Goal: Task Accomplishment & Management: Manage account settings

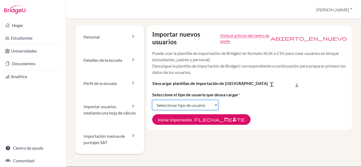
click at [213, 105] on select "Seleccionar tipo de usuario Estudiantes Estudiantes y padres Padres Asesores Re…" at bounding box center [185, 105] width 66 height 10
select select "students"
click at [152, 100] on select "Seleccionar tipo de usuario Estudiantes Estudiantes y padres Padres Asesores Re…" at bounding box center [185, 105] width 66 height 10
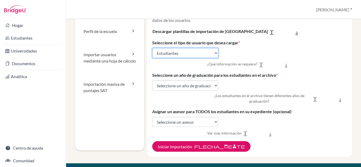
scroll to position [57, 0]
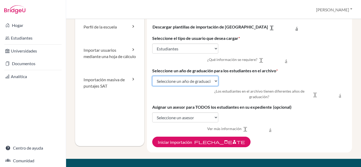
click at [215, 82] on select "Seleccione un año de graduación 2024 2025 2026 2027 2028 2029" at bounding box center [185, 81] width 66 height 10
select select "2028"
click at [152, 77] on select "Seleccione un año de graduación 2024 2025 2026 2027 2028 2029" at bounding box center [185, 81] width 66 height 10
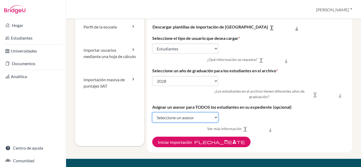
click at [214, 117] on select "Seleccione un asesor Isaac Pérez Martha Ramírez Gorrión de brezo" at bounding box center [185, 117] width 66 height 10
select select "372940"
click at [152, 113] on select "Seleccione un asesor Isaac Pérez Martha Ramírez Gorrión de brezo" at bounding box center [185, 117] width 66 height 10
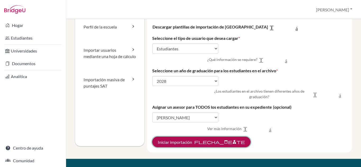
click at [186, 143] on font "Iniciar importación" at bounding box center [175, 142] width 34 height 5
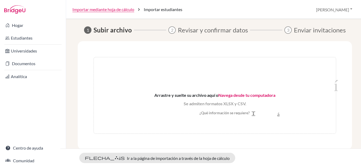
click at [258, 95] on font "Navega desde tu computadora" at bounding box center [246, 95] width 57 height 5
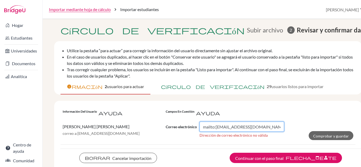
click at [230, 128] on input "mailto:egomez@elcamino.edu.mx" at bounding box center [241, 127] width 84 height 10
type input "mailto:egomezj@elcamino.edu.mx"
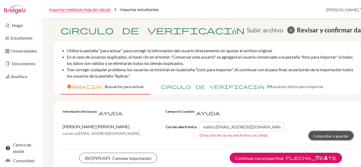
click at [331, 135] on font "Comprobar y guardar" at bounding box center [331, 136] width 36 height 4
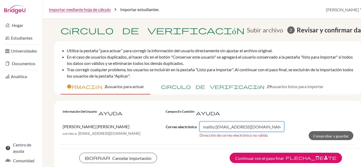
drag, startPoint x: 272, startPoint y: 127, endPoint x: 197, endPoint y: 128, distance: 75.3
click at [197, 128] on div "Correo electrónico mailto:egomezj@elcamino.edu.mx" at bounding box center [225, 127] width 118 height 10
type input "egomezj@elcamino.edu.mx"
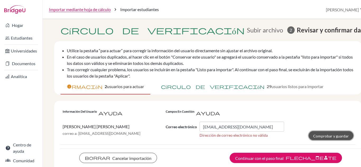
click at [316, 134] on font "Comprobar y guardar" at bounding box center [331, 135] width 36 height 4
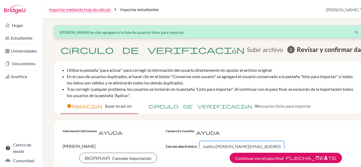
drag, startPoint x: 268, startPoint y: 147, endPoint x: 199, endPoint y: 143, distance: 69.0
click at [199, 143] on div "Correo electrónico mailto:ltijerina@elcamino.edu.mx" at bounding box center [225, 146] width 118 height 10
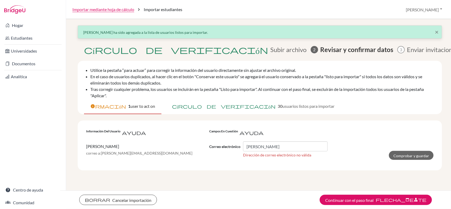
drag, startPoint x: 358, startPoint y: 0, endPoint x: 202, endPoint y: 11, distance: 156.4
click at [202, 11] on div "Importar mediante hoja de cálculo chevron_right Importar estudiantes Marta Perf…" at bounding box center [258, 9] width 385 height 19
click at [274, 148] on input "ltijerina" at bounding box center [285, 146] width 84 height 10
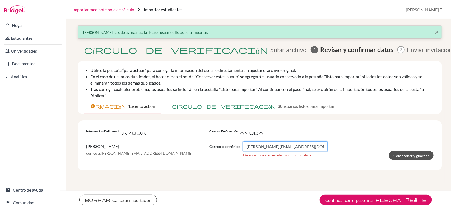
type input "ltijerina@elcamino.edu.mx"
click at [360, 155] on font "Comprobar y guardar" at bounding box center [411, 155] width 36 height 4
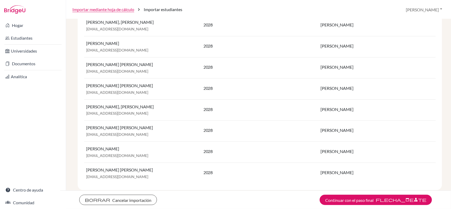
scroll to position [589, 0]
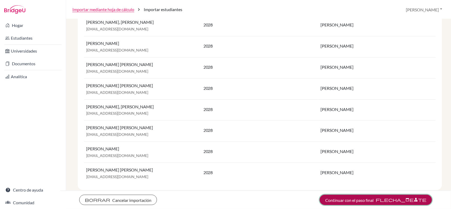
click at [360, 167] on font "flecha_adelante" at bounding box center [400, 199] width 51 height 5
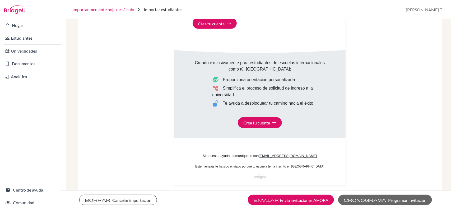
scroll to position [337, 0]
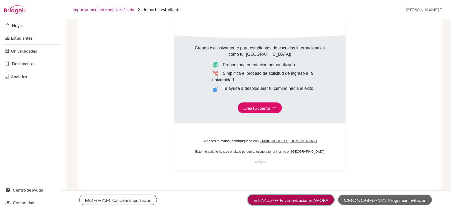
click at [308, 167] on font "Envía invitaciones AHORA" at bounding box center [304, 199] width 49 height 5
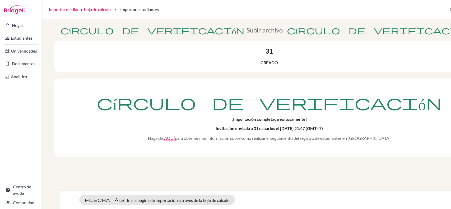
drag, startPoint x: 439, startPoint y: 1, endPoint x: 183, endPoint y: 8, distance: 256.2
click at [183, 8] on div "Importar mediante hoja de cálculo chevron_right Importar estudiantes Marta Perf…" at bounding box center [268, 9] width 451 height 19
click at [175, 139] on font "AQUÍ" at bounding box center [169, 137] width 11 height 5
click at [18, 65] on font "Documentos" at bounding box center [23, 63] width 23 height 5
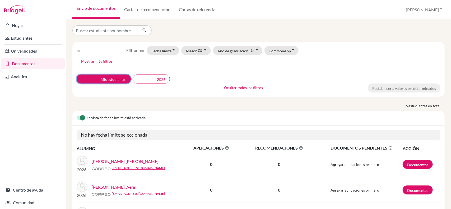
click at [120, 82] on button "claro Mis estudiantes" at bounding box center [104, 78] width 54 height 9
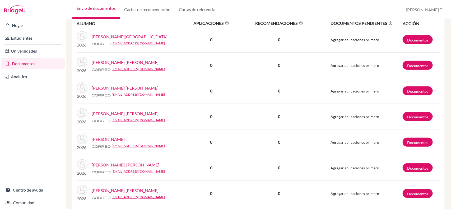
scroll to position [113, 0]
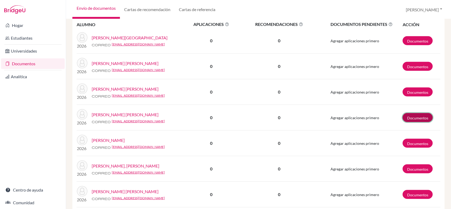
click at [413, 117] on font "Documentos" at bounding box center [417, 118] width 21 height 4
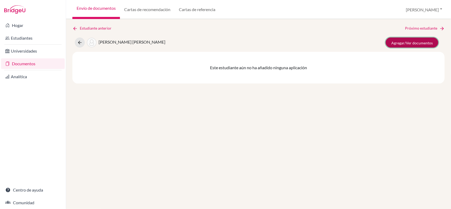
click at [416, 41] on font "Agregar/Ver documentos" at bounding box center [411, 43] width 41 height 4
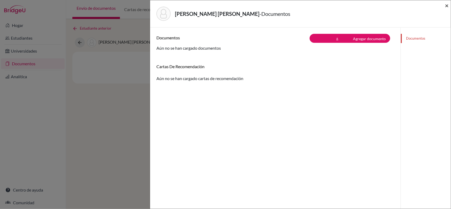
click at [445, 5] on font "×" at bounding box center [447, 6] width 4 height 8
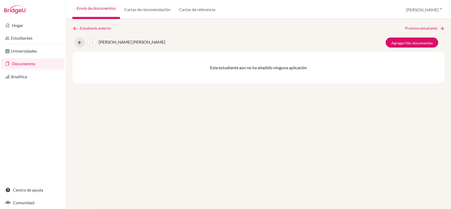
click at [30, 65] on font "Documentos" at bounding box center [23, 63] width 23 height 5
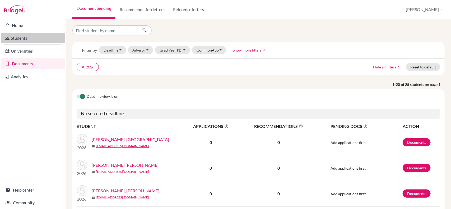
drag, startPoint x: 284, startPoint y: 24, endPoint x: 22, endPoint y: 38, distance: 262.8
click at [22, 38] on link "Students" at bounding box center [33, 38] width 64 height 11
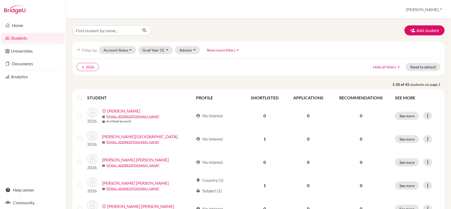
click at [341, 27] on div "Add student" at bounding box center [258, 30] width 380 height 10
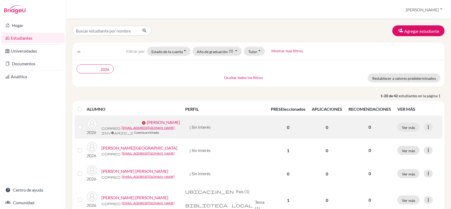
click at [84, 124] on label at bounding box center [84, 124] width 0 height 0
click at [0, 0] on input "checkbox" at bounding box center [0, 0] width 0 height 0
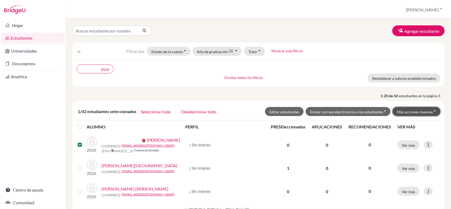
click at [429, 112] on button "Más acciones masivas" at bounding box center [416, 111] width 48 height 9
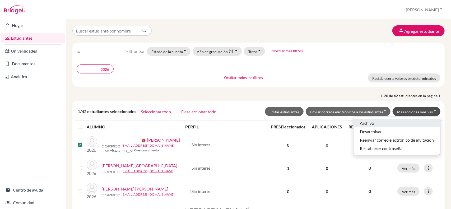
click at [374, 122] on button "Archivo" at bounding box center [396, 123] width 87 height 8
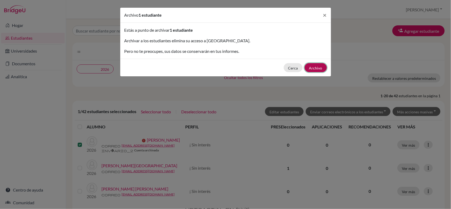
click at [316, 68] on font "Archivo" at bounding box center [315, 68] width 13 height 4
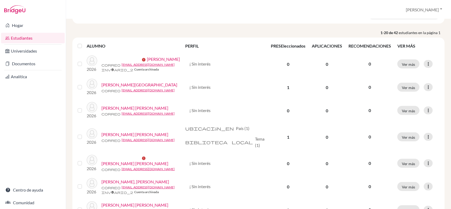
scroll to position [83, 0]
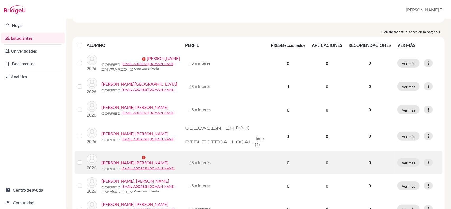
click at [84, 159] on label at bounding box center [84, 159] width 0 height 0
click at [0, 0] on input "checkbox" at bounding box center [0, 0] width 0 height 0
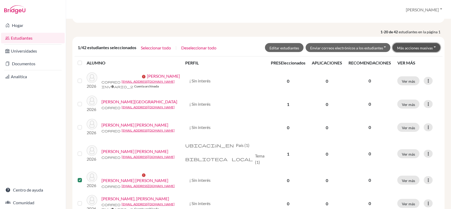
click at [429, 48] on button "Más acciones masivas" at bounding box center [416, 47] width 48 height 9
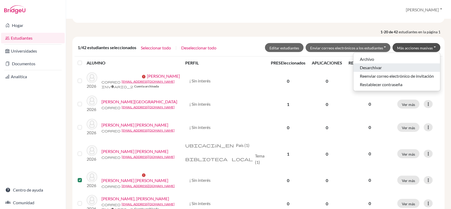
click at [377, 68] on button "Desarchivar" at bounding box center [396, 67] width 87 height 8
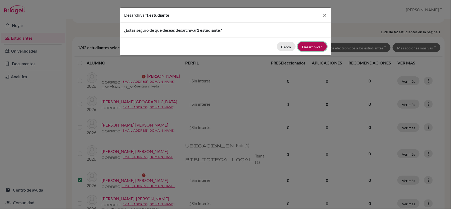
click at [314, 49] on button "Desarchivar" at bounding box center [312, 46] width 29 height 9
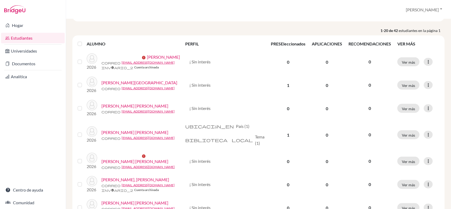
scroll to position [82, 0]
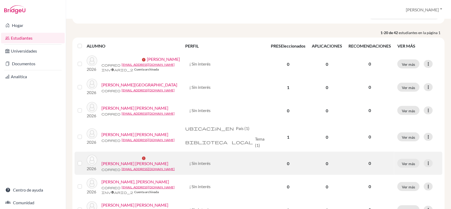
click at [79, 166] on div at bounding box center [81, 163] width 6 height 6
click at [84, 160] on label at bounding box center [84, 160] width 0 height 0
click at [0, 0] on input "checkbox" at bounding box center [0, 0] width 0 height 0
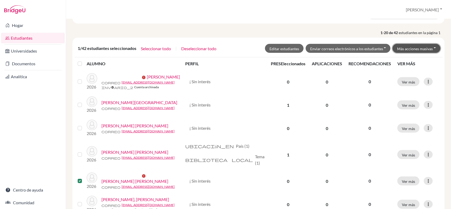
click at [430, 49] on button "Más acciones masivas" at bounding box center [416, 48] width 48 height 9
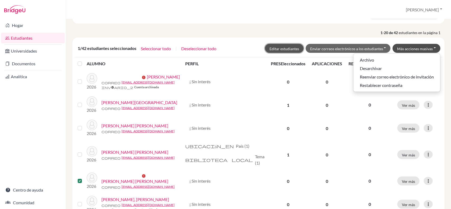
click at [280, 46] on font "Editar estudiantes" at bounding box center [284, 48] width 30 height 4
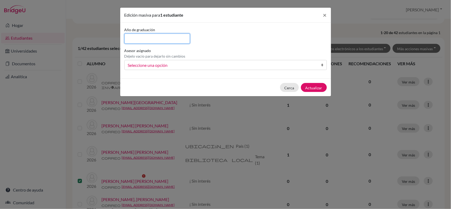
click at [166, 41] on input at bounding box center [157, 39] width 66 height 10
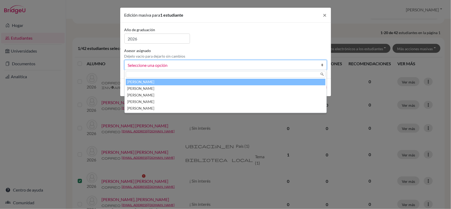
click at [322, 65] on b at bounding box center [323, 65] width 5 height 10
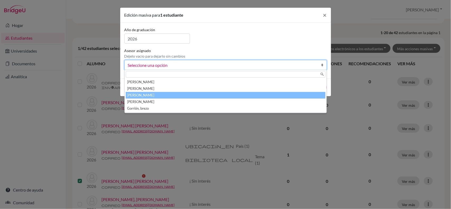
click at [145, 93] on font "Ramírez, Martha" at bounding box center [140, 95] width 27 height 4
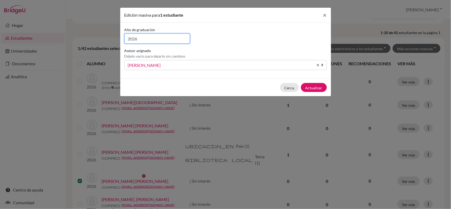
click at [151, 41] on input "2026" at bounding box center [157, 39] width 66 height 10
type input "2027"
click at [316, 86] on font "Actualizar" at bounding box center [313, 88] width 17 height 4
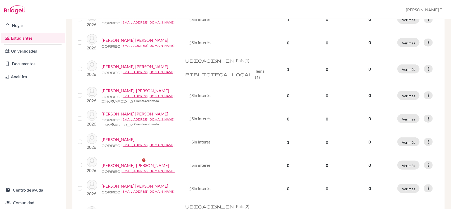
scroll to position [151, 0]
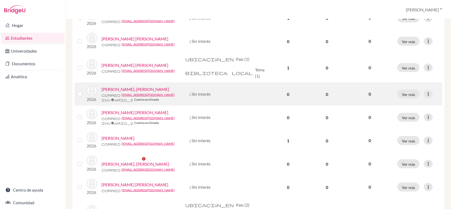
click at [84, 91] on label at bounding box center [84, 91] width 0 height 0
click at [0, 0] on input "checkbox" at bounding box center [0, 0] width 0 height 0
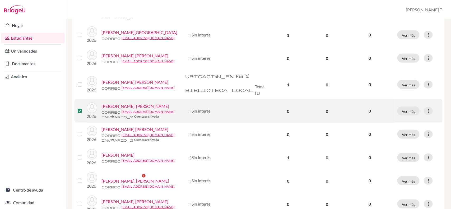
scroll to position [168, 0]
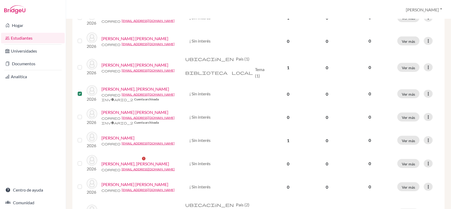
drag, startPoint x: 444, startPoint y: 105, endPoint x: 446, endPoint y: 82, distance: 22.9
click at [446, 82] on div "× 1 estudiante ha sido actualizado. Agregar estudiante lista de filtros Filtrar…" at bounding box center [258, 114] width 385 height 190
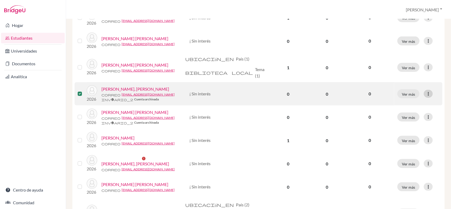
click at [425, 96] on icon at bounding box center [427, 93] width 5 height 5
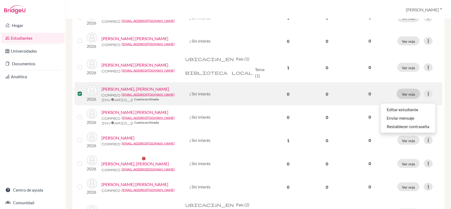
click at [408, 96] on font "Ver más" at bounding box center [408, 94] width 13 height 4
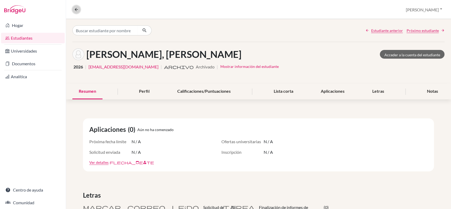
click at [75, 10] on icon at bounding box center [76, 9] width 5 height 5
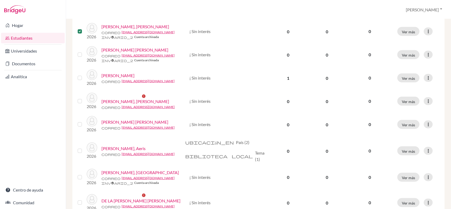
scroll to position [210, 0]
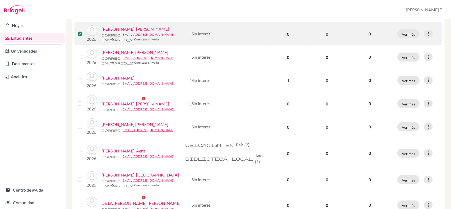
click at [84, 31] on label at bounding box center [84, 31] width 0 height 0
click at [0, 0] on input "checkbox" at bounding box center [0, 0] width 0 height 0
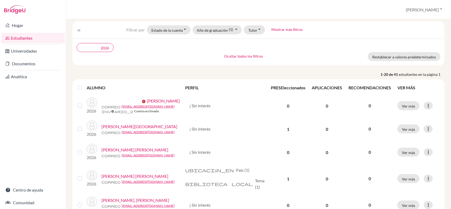
scroll to position [0, 0]
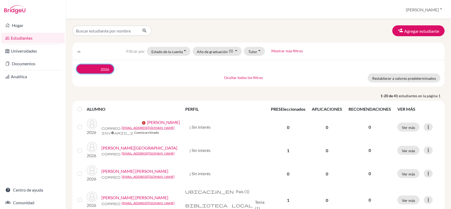
click at [110, 70] on button "claro 2026" at bounding box center [95, 68] width 37 height 9
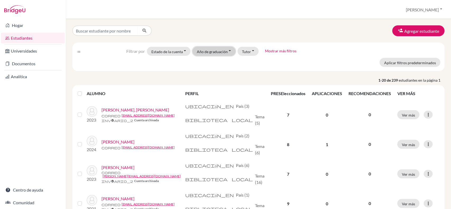
click at [230, 51] on button "Año de graduación" at bounding box center [213, 51] width 43 height 9
click at [205, 70] on font "2027" at bounding box center [204, 71] width 10 height 5
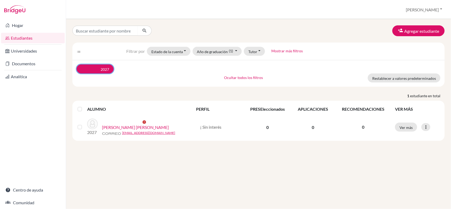
click at [109, 69] on button "claro 2027" at bounding box center [95, 68] width 37 height 9
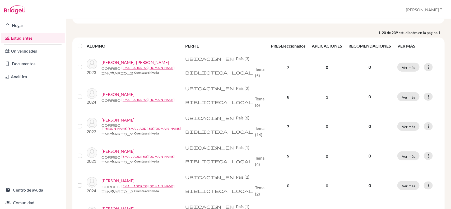
scroll to position [50, 0]
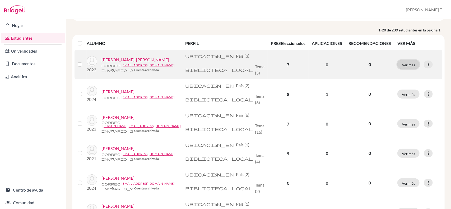
click at [402, 63] on font "Ver más" at bounding box center [408, 65] width 13 height 4
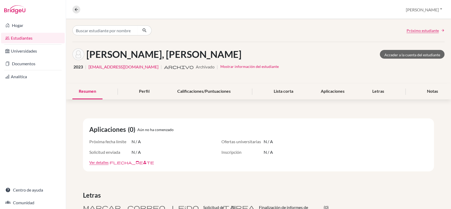
scroll to position [337, 0]
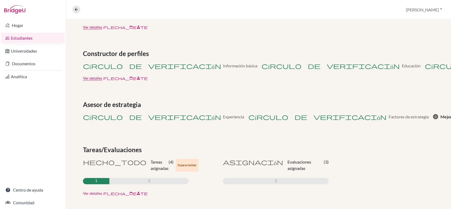
click at [91, 191] on font "Ver detalles" at bounding box center [92, 193] width 19 height 4
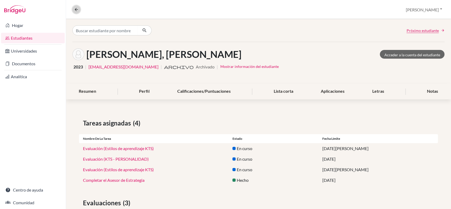
click at [76, 10] on icon at bounding box center [76, 9] width 5 height 5
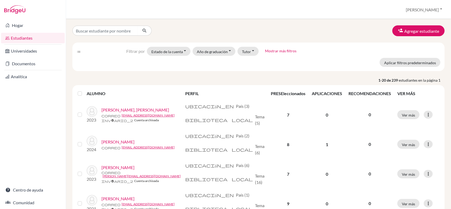
click at [263, 87] on th "PERFIL" at bounding box center [225, 93] width 86 height 13
click at [224, 49] on font "Año de graduación" at bounding box center [212, 51] width 31 height 4
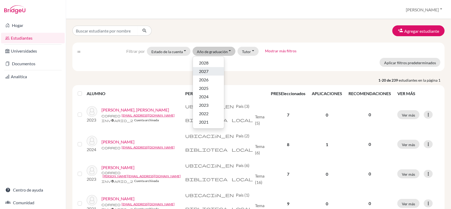
click at [205, 71] on font "2027" at bounding box center [204, 71] width 10 height 5
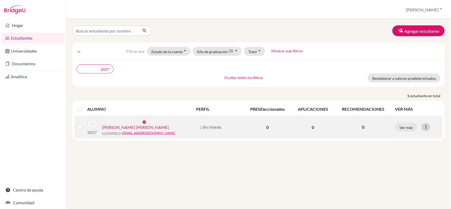
click at [426, 128] on icon at bounding box center [425, 126] width 5 height 5
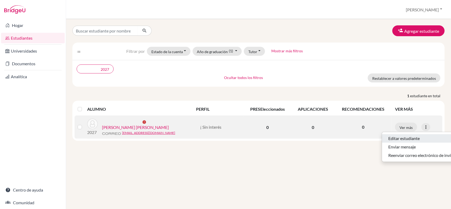
click at [415, 138] on font "Editar estudiante" at bounding box center [403, 138] width 31 height 5
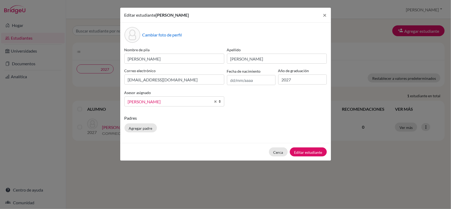
click at [274, 167] on div "Editar estudiante JOSE MANUEL BROWN GARCIA × Cambiar foto de perfil Nombre de p…" at bounding box center [225, 104] width 451 height 209
click at [274, 166] on div "Editar estudiante JOSE MANUEL BROWN GARCIA × Cambiar foto de perfil Nombre de p…" at bounding box center [225, 104] width 451 height 209
click at [322, 16] on button "×" at bounding box center [325, 15] width 12 height 15
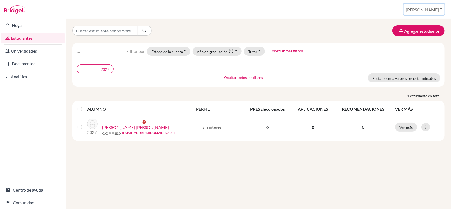
click at [436, 10] on font "Marta" at bounding box center [422, 9] width 33 height 5
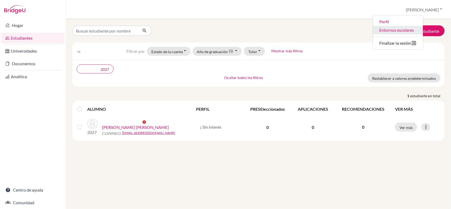
click at [414, 30] on font "Entornos escolares" at bounding box center [396, 29] width 35 height 5
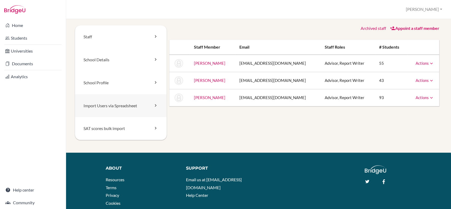
click at [151, 105] on link "Import Users via Spreadsheet" at bounding box center [121, 105] width 92 height 23
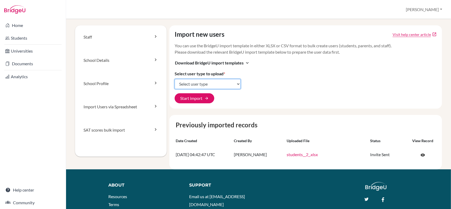
click at [237, 85] on select "Select user type Students Students and parents Parents Advisors Report writers" at bounding box center [208, 84] width 66 height 10
select select "students"
click at [175, 79] on select "Select user type Students Students and parents Parents Advisors Report writers" at bounding box center [208, 84] width 66 height 10
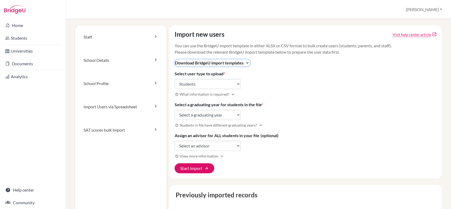
click at [247, 62] on icon "expand_more" at bounding box center [246, 62] width 5 height 5
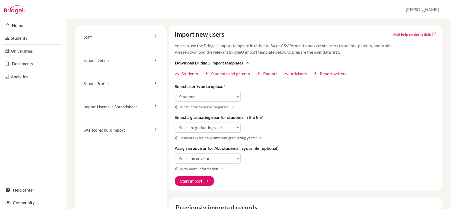
click at [188, 74] on span "Students" at bounding box center [189, 73] width 16 height 6
click at [26, 38] on link "Students" at bounding box center [33, 38] width 64 height 11
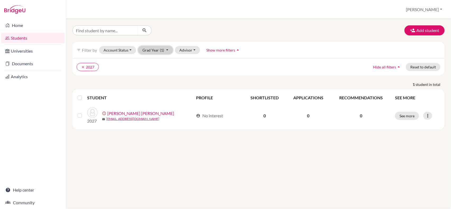
click at [168, 50] on button "Grad Year (1)" at bounding box center [155, 50] width 35 height 8
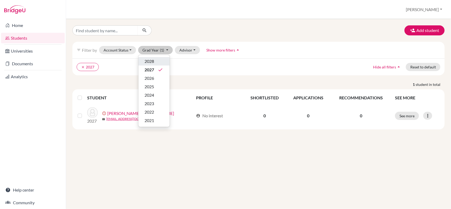
click at [155, 63] on div "2028" at bounding box center [154, 61] width 18 height 6
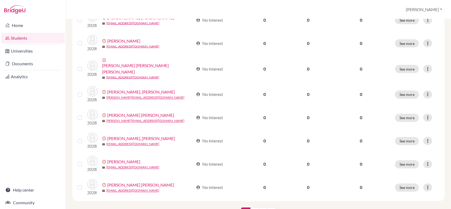
scroll to position [395, 0]
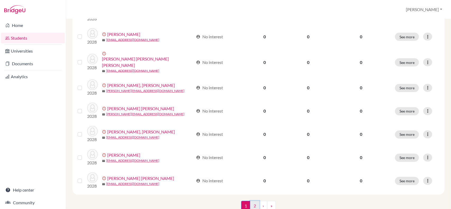
click at [252, 201] on link "2" at bounding box center [254, 206] width 9 height 10
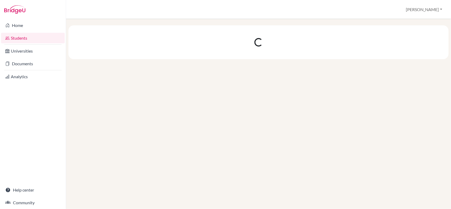
scroll to position [0, 0]
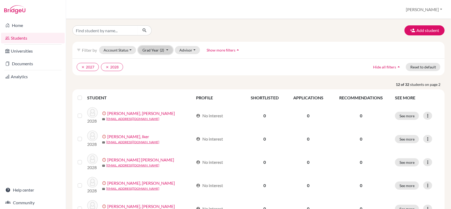
click at [165, 49] on button "Grad Year (2)" at bounding box center [155, 50] width 35 height 8
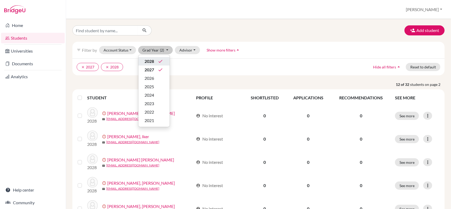
click at [160, 63] on icon "done" at bounding box center [160, 61] width 5 height 5
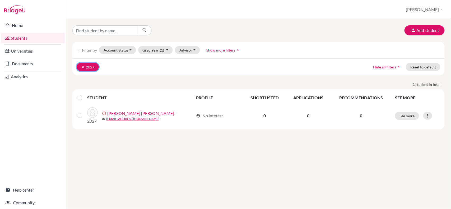
click at [81, 68] on icon "clear" at bounding box center [83, 67] width 4 height 4
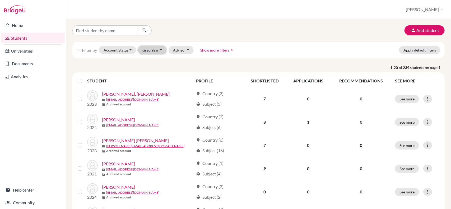
click at [159, 51] on button "Grad Year" at bounding box center [152, 50] width 29 height 8
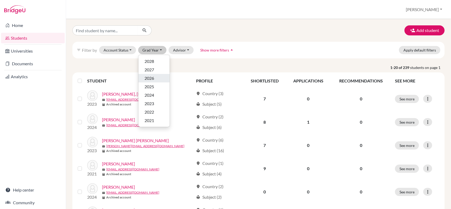
click at [153, 78] on span "2026" at bounding box center [150, 78] width 10 height 6
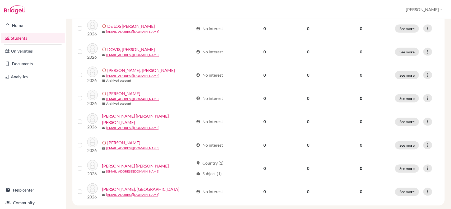
scroll to position [395, 0]
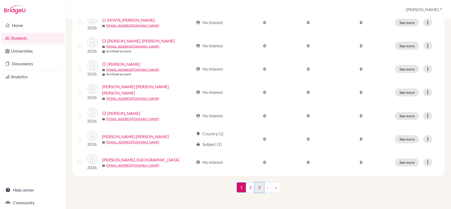
click at [257, 190] on link "3" at bounding box center [259, 187] width 9 height 10
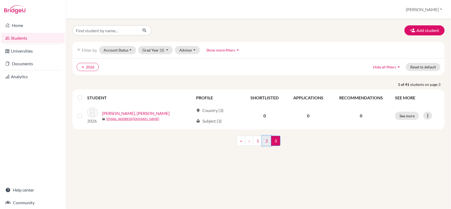
click at [267, 140] on link "2" at bounding box center [266, 141] width 9 height 10
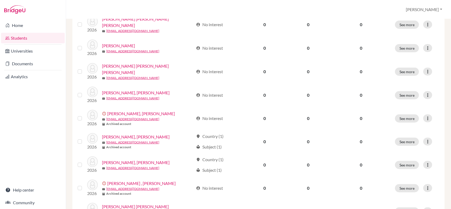
scroll to position [143, 0]
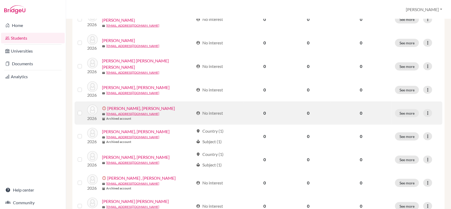
click at [84, 110] on label at bounding box center [84, 110] width 0 height 0
click at [0, 0] on input "checkbox" at bounding box center [0, 0] width 0 height 0
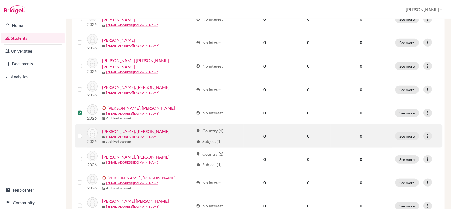
click at [84, 133] on label at bounding box center [84, 133] width 0 height 0
click at [0, 0] on input "checkbox" at bounding box center [0, 0] width 0 height 0
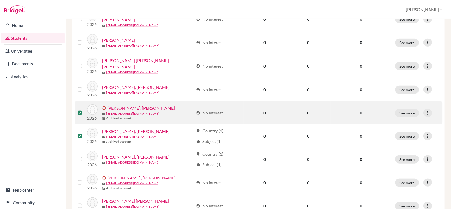
click at [84, 110] on label at bounding box center [84, 110] width 0 height 0
click at [0, 0] on input "checkbox" at bounding box center [0, 0] width 0 height 0
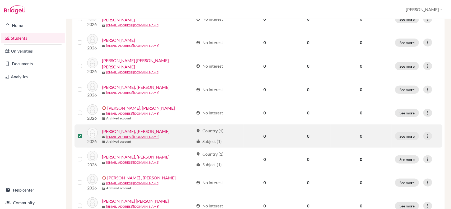
click at [84, 133] on label at bounding box center [84, 133] width 0 height 0
click at [0, 0] on input "checkbox" at bounding box center [0, 0] width 0 height 0
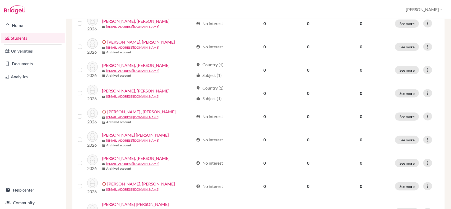
scroll to position [210, 0]
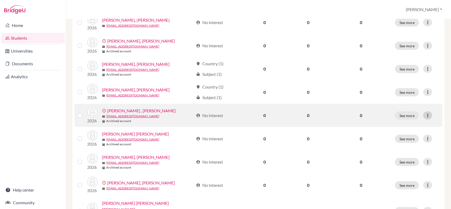
click at [424, 117] on div at bounding box center [427, 115] width 9 height 8
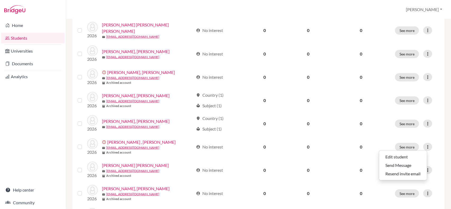
scroll to position [0, 0]
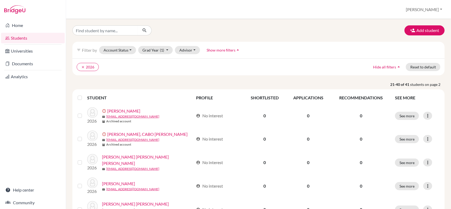
click at [328, 25] on div "Add student" at bounding box center [258, 30] width 380 height 10
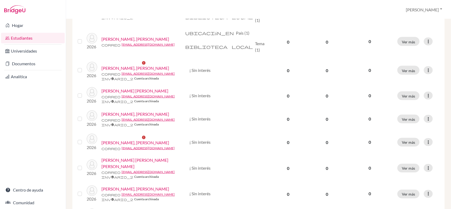
scroll to position [290, 0]
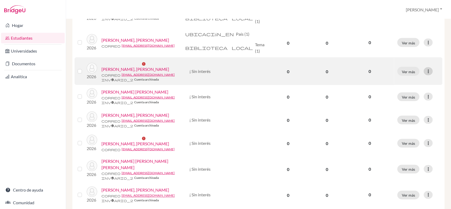
click at [425, 74] on icon at bounding box center [427, 71] width 5 height 5
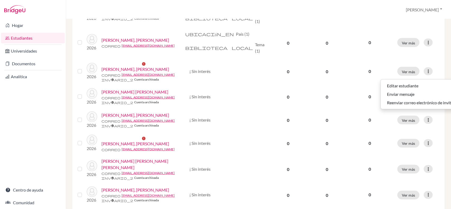
scroll to position [279, 0]
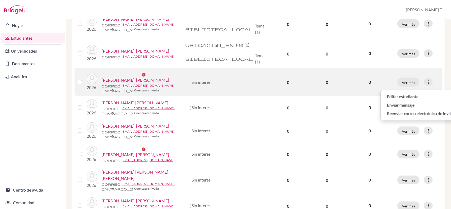
click at [84, 79] on label at bounding box center [84, 79] width 0 height 0
click at [0, 0] on input "checkbox" at bounding box center [0, 0] width 0 height 0
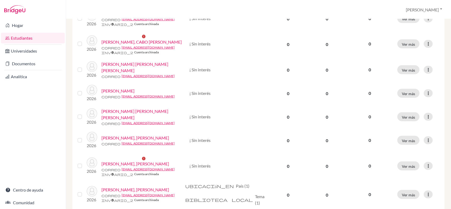
scroll to position [0, 0]
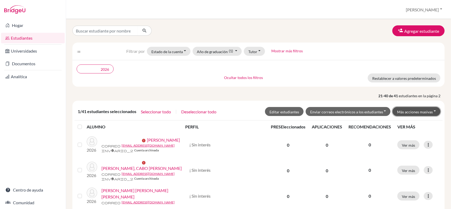
click at [426, 110] on font "Más acciones masivas" at bounding box center [415, 112] width 36 height 4
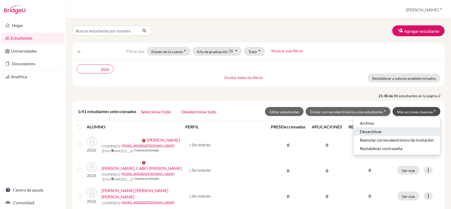
click at [370, 130] on font "Desarchivar" at bounding box center [371, 131] width 22 height 5
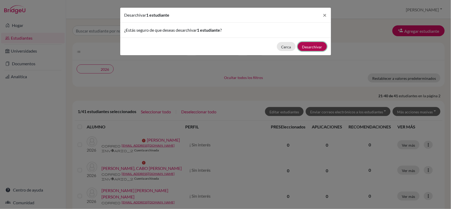
click at [308, 47] on font "Desarchivar" at bounding box center [312, 47] width 20 height 4
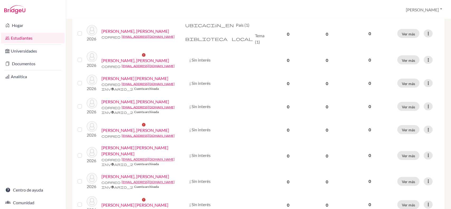
scroll to position [321, 0]
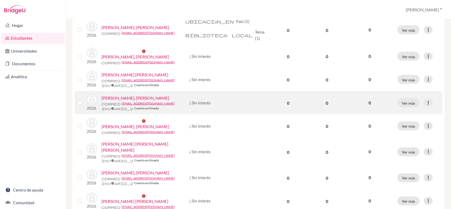
click at [84, 100] on label at bounding box center [84, 100] width 0 height 0
click at [0, 0] on input "checkbox" at bounding box center [0, 0] width 0 height 0
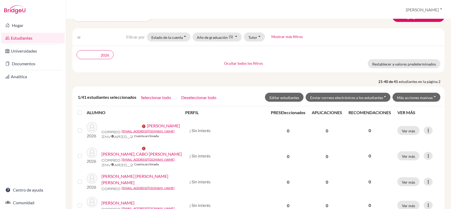
scroll to position [36, 0]
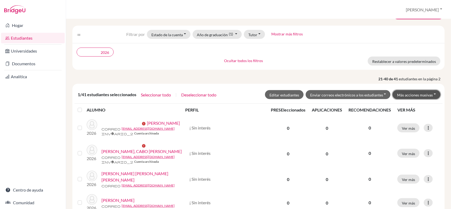
click at [414, 91] on button "Más acciones masivas" at bounding box center [416, 94] width 48 height 9
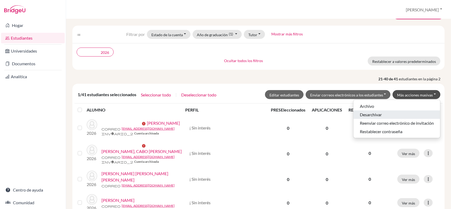
click at [363, 114] on font "Desarchivar" at bounding box center [371, 114] width 22 height 5
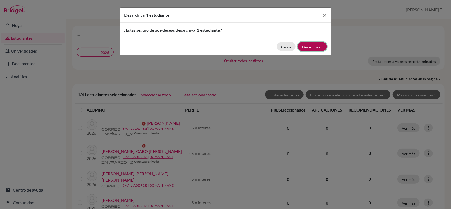
click at [309, 47] on font "Desarchivar" at bounding box center [312, 47] width 20 height 4
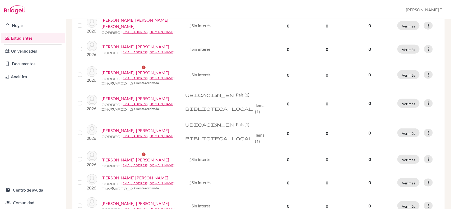
scroll to position [219, 0]
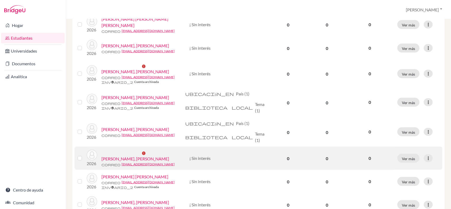
click at [84, 155] on label at bounding box center [84, 155] width 0 height 0
click at [0, 0] on input "checkbox" at bounding box center [0, 0] width 0 height 0
click at [425, 161] on icon at bounding box center [427, 157] width 5 height 5
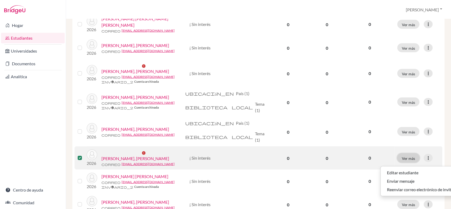
click at [403, 161] on font "Ver más" at bounding box center [408, 158] width 13 height 4
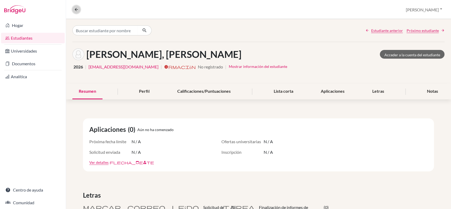
click at [75, 8] on icon at bounding box center [76, 9] width 5 height 5
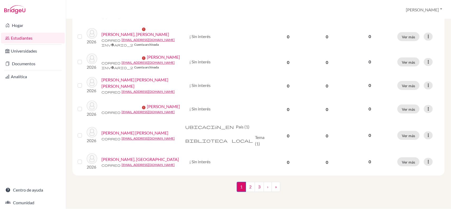
scroll to position [465, 0]
click at [258, 188] on font "3" at bounding box center [259, 186] width 2 height 5
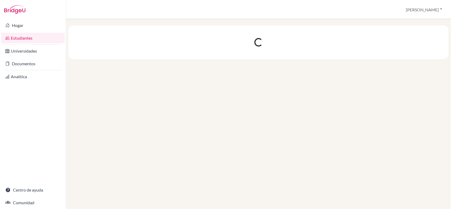
scroll to position [0, 0]
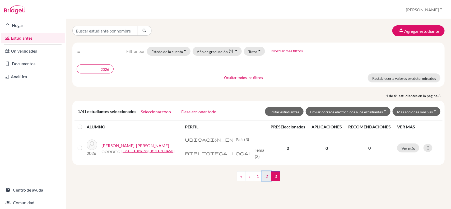
click at [266, 175] on font "2" at bounding box center [266, 175] width 2 height 5
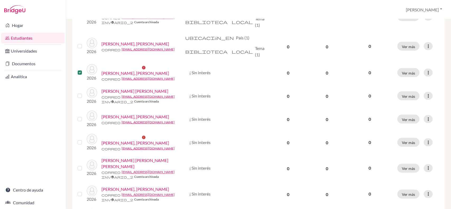
scroll to position [305, 0]
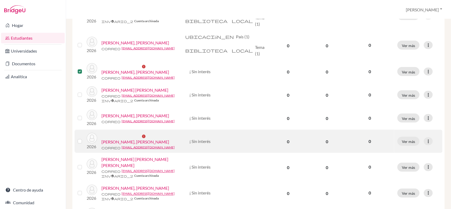
click at [84, 138] on label at bounding box center [84, 138] width 0 height 0
click at [0, 0] on input "checkbox" at bounding box center [0, 0] width 0 height 0
click at [84, 138] on label at bounding box center [84, 138] width 0 height 0
click at [0, 0] on input "checkbox" at bounding box center [0, 0] width 0 height 0
click at [84, 138] on label at bounding box center [84, 138] width 0 height 0
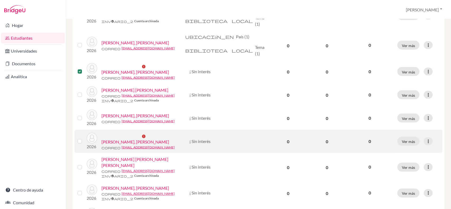
click at [0, 0] on input "checkbox" at bounding box center [0, 0] width 0 height 0
click at [84, 138] on label at bounding box center [84, 138] width 0 height 0
click at [0, 0] on input "checkbox" at bounding box center [0, 0] width 0 height 0
click at [84, 138] on label at bounding box center [84, 138] width 0 height 0
click at [0, 0] on input "checkbox" at bounding box center [0, 0] width 0 height 0
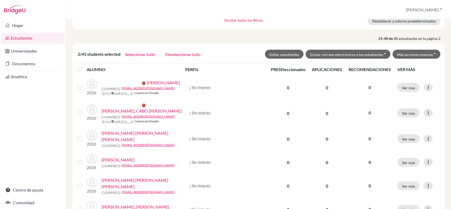
scroll to position [44, 0]
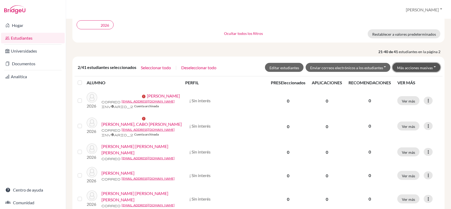
click at [408, 65] on font "Más acciones masivas" at bounding box center [415, 67] width 36 height 4
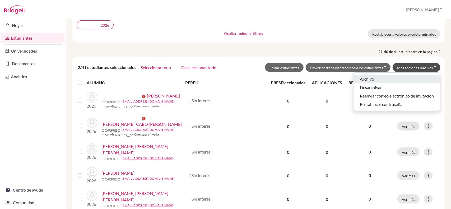
click at [363, 76] on font "Archivo" at bounding box center [367, 78] width 14 height 5
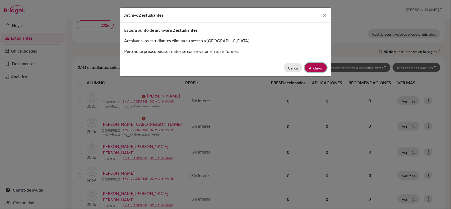
click at [319, 68] on font "Archivo" at bounding box center [315, 68] width 13 height 4
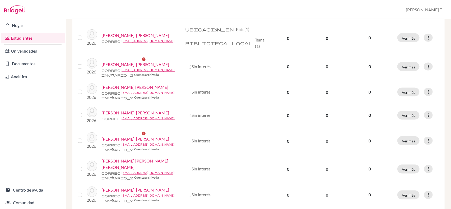
scroll to position [309, 0]
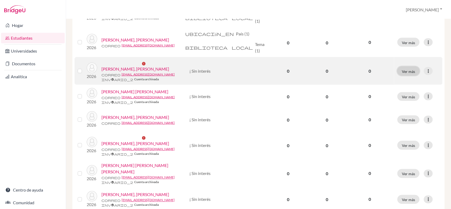
click at [401, 76] on button "Ver más" at bounding box center [408, 71] width 22 height 9
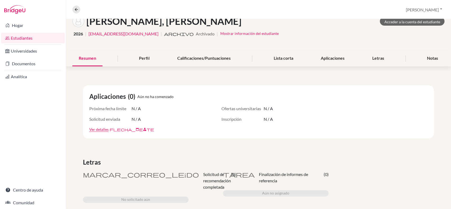
scroll to position [18, 0]
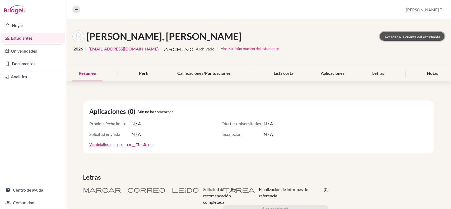
click at [410, 35] on font "Acceder a la cuenta del estudiante" at bounding box center [412, 36] width 56 height 4
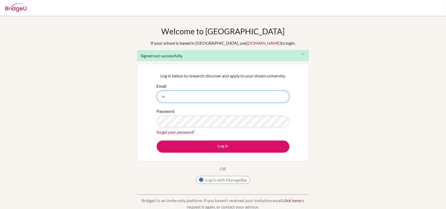
type input "[EMAIL_ADDRESS][DOMAIN_NAME]"
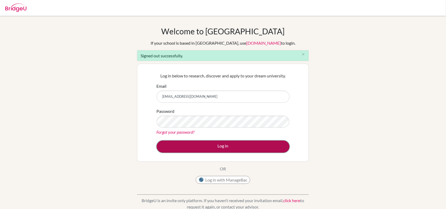
click at [218, 143] on button "Log in" at bounding box center [223, 146] width 133 height 12
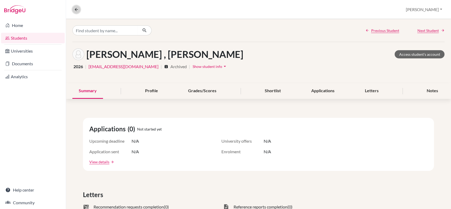
click at [75, 9] on icon at bounding box center [76, 9] width 5 height 5
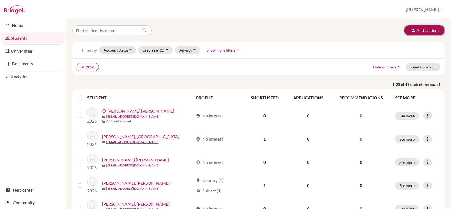
click at [416, 29] on button "Add student" at bounding box center [424, 30] width 40 height 10
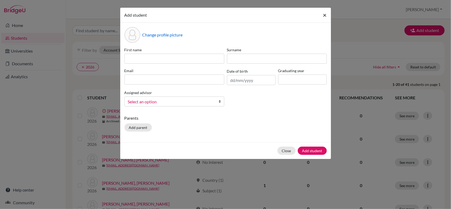
click at [323, 14] on span "×" at bounding box center [325, 15] width 4 height 8
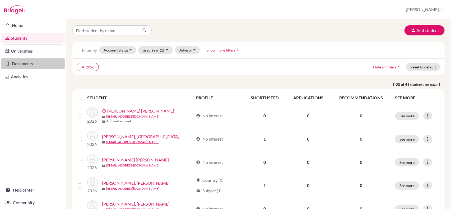
click at [24, 63] on link "Documents" at bounding box center [33, 63] width 64 height 11
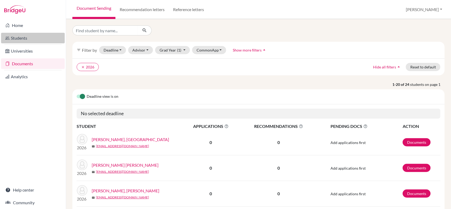
click at [25, 40] on link "Students" at bounding box center [33, 38] width 64 height 11
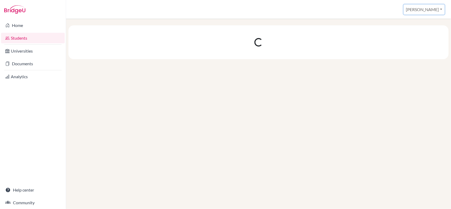
click at [435, 11] on button "[PERSON_NAME]" at bounding box center [423, 9] width 41 height 10
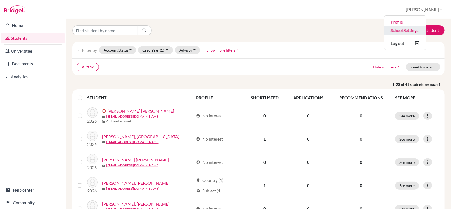
click at [426, 32] on link "School Settings" at bounding box center [405, 30] width 42 height 8
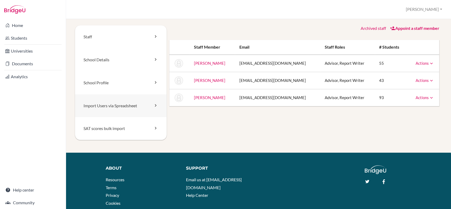
click at [153, 105] on icon at bounding box center [155, 105] width 5 height 5
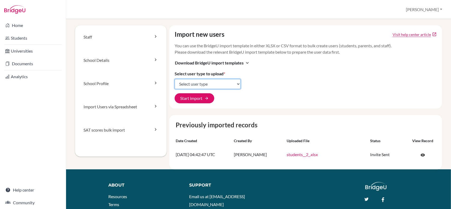
click at [236, 85] on select "Select user type Students Students and parents Parents Advisors Report writers" at bounding box center [208, 84] width 66 height 10
select select "students"
click at [175, 79] on select "Select user type Students Students and parents Parents Advisors Report writers" at bounding box center [208, 84] width 66 height 10
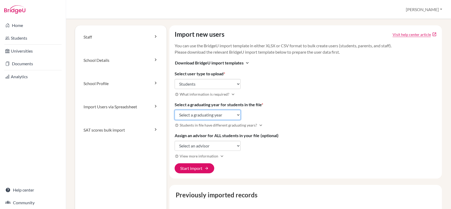
click at [236, 115] on select "Select a graduating year [DATE] 2025 2026 2027 2028 2029" at bounding box center [208, 115] width 66 height 10
select select "2027"
click at [175, 110] on select "Select a graduating year 2024 2025 2026 2027 2028 2029" at bounding box center [208, 115] width 66 height 10
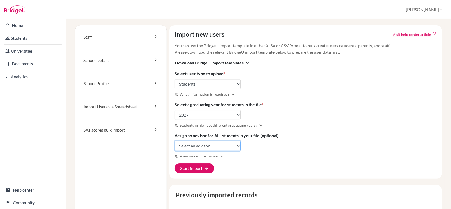
click at [236, 147] on select "Select an advisor Isaac Perez Martha Ramírez Heath Sparrow" at bounding box center [208, 146] width 66 height 10
select select "372940"
click at [175, 141] on select "Select an advisor Isaac Perez Martha Ramírez Heath Sparrow" at bounding box center [208, 146] width 66 height 10
click at [205, 166] on span "arrow_forward" at bounding box center [206, 168] width 4 height 4
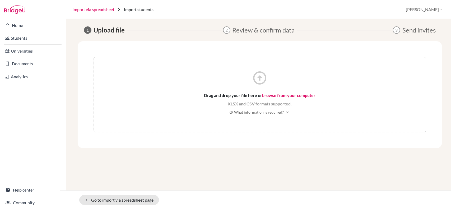
click at [298, 94] on link "browse from your computer" at bounding box center [288, 95] width 53 height 5
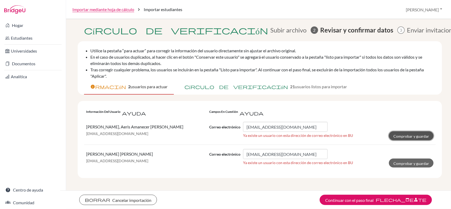
click at [416, 138] on button "Comprobar y guardar" at bounding box center [411, 135] width 45 height 9
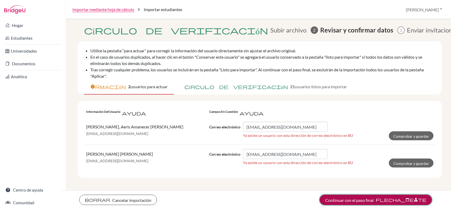
click at [357, 202] on font "Continuar con el paso final" at bounding box center [349, 199] width 48 height 5
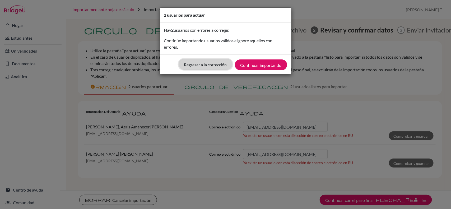
click at [209, 63] on font "Regresar a la corrección" at bounding box center [205, 64] width 43 height 5
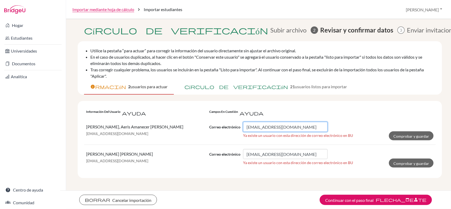
drag, startPoint x: 302, startPoint y: 126, endPoint x: 239, endPoint y: 126, distance: 62.3
click at [239, 126] on div "Correo electrónico aclinton@elcamino.edu.mx" at bounding box center [281, 127] width 144 height 10
click at [154, 128] on p "Clinton, Aeris Amanecer de verano" at bounding box center [145, 127] width 119 height 6
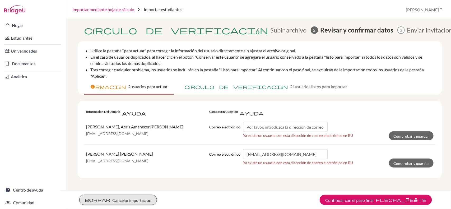
click at [120, 201] on font "Cancelar importación" at bounding box center [131, 199] width 39 height 5
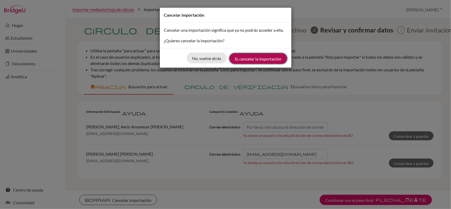
click at [245, 60] on font "Sí, cancelar la importación" at bounding box center [258, 58] width 47 height 5
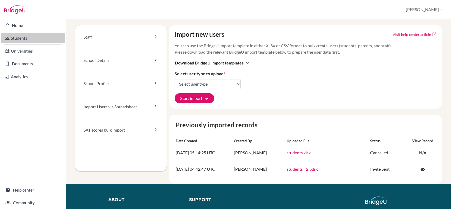
click at [24, 39] on link "Students" at bounding box center [33, 38] width 64 height 11
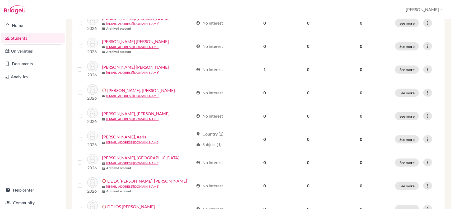
scroll to position [187, 0]
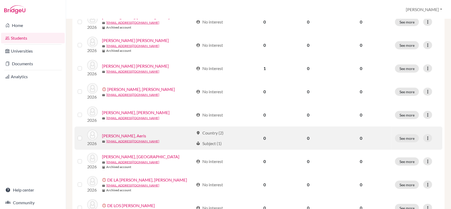
click at [84, 135] on label at bounding box center [84, 135] width 0 height 0
click at [0, 0] on input "checkbox" at bounding box center [0, 0] width 0 height 0
click at [423, 141] on div at bounding box center [427, 138] width 9 height 8
click at [406, 149] on button "Edit student" at bounding box center [400, 149] width 42 height 8
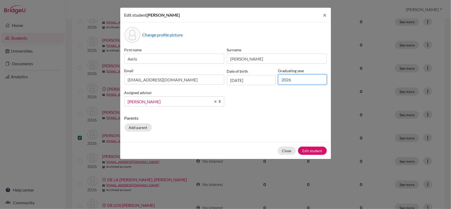
click at [293, 81] on input "2026" at bounding box center [302, 79] width 49 height 10
type input "2027"
click at [307, 152] on button "Edit student" at bounding box center [312, 151] width 29 height 8
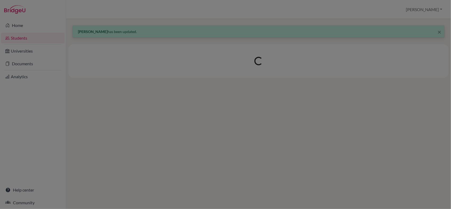
scroll to position [0, 0]
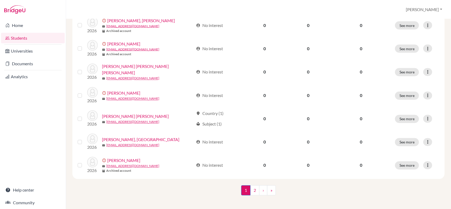
scroll to position [415, 0]
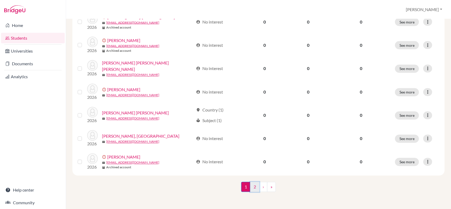
click at [252, 187] on link "2" at bounding box center [254, 187] width 9 height 10
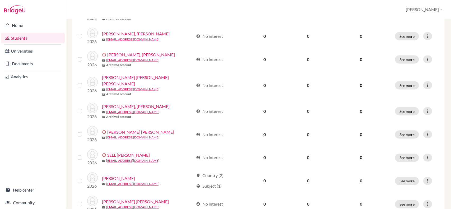
scroll to position [334, 0]
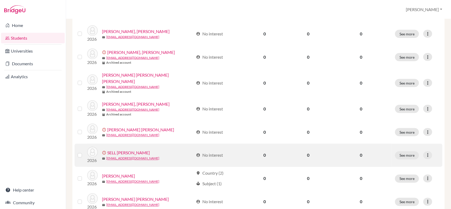
click at [77, 150] on td at bounding box center [80, 155] width 13 height 23
click at [84, 152] on label at bounding box center [84, 152] width 0 height 0
click at [0, 0] on input "checkbox" at bounding box center [0, 0] width 0 height 0
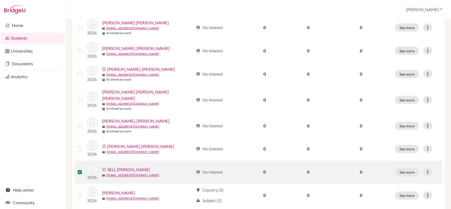
scroll to position [351, 0]
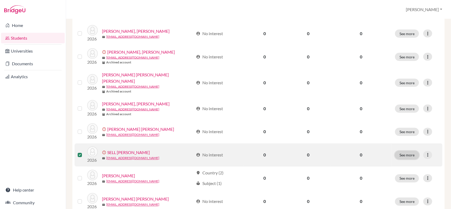
click at [398, 151] on button "See more" at bounding box center [407, 155] width 24 height 8
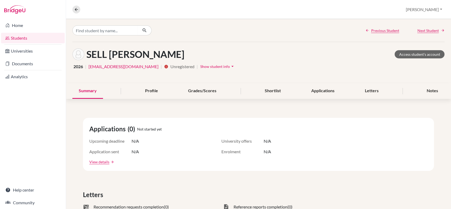
click at [72, 10] on div "Overview Student details Martha Profile School Settings Log out" at bounding box center [258, 9] width 385 height 19
click at [76, 10] on icon at bounding box center [76, 9] width 5 height 5
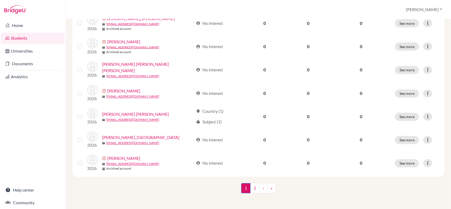
scroll to position [412, 0]
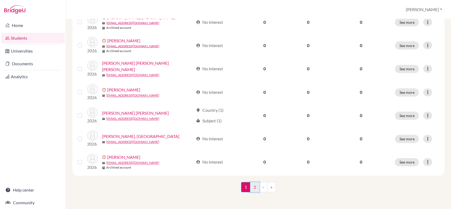
click at [251, 189] on link "2" at bounding box center [254, 187] width 9 height 10
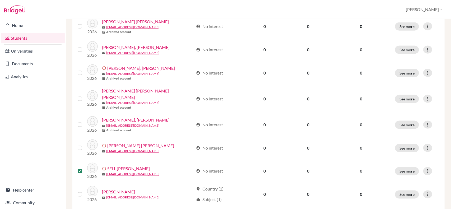
scroll to position [321, 0]
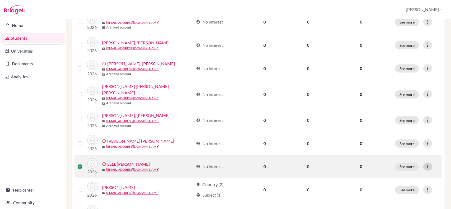
click at [425, 164] on icon at bounding box center [427, 166] width 5 height 5
click at [401, 173] on button "Edit student" at bounding box center [403, 171] width 48 height 8
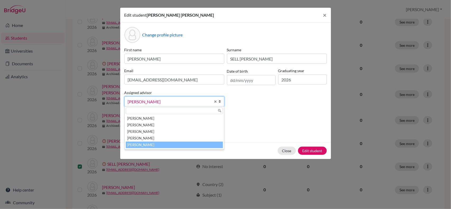
click at [220, 101] on b at bounding box center [221, 102] width 5 height 10
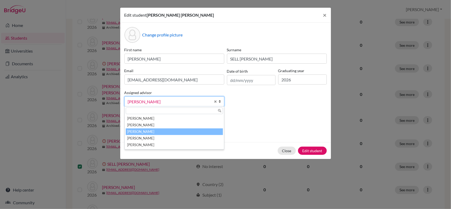
click at [170, 130] on li "[PERSON_NAME]" at bounding box center [174, 131] width 97 height 7
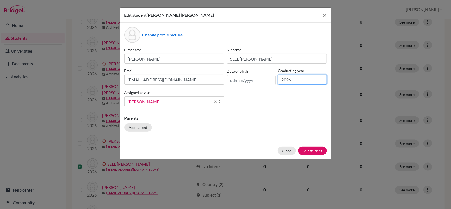
click at [292, 79] on input "2026" at bounding box center [302, 79] width 49 height 10
type input "2027"
click at [309, 151] on button "Edit student" at bounding box center [312, 151] width 29 height 8
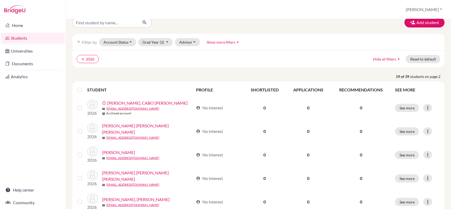
scroll to position [0, 0]
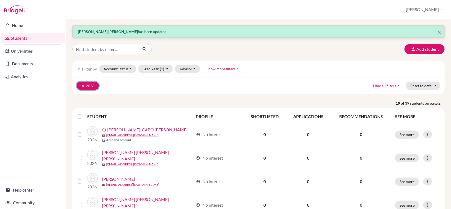
click at [82, 86] on icon "clear" at bounding box center [83, 86] width 4 height 4
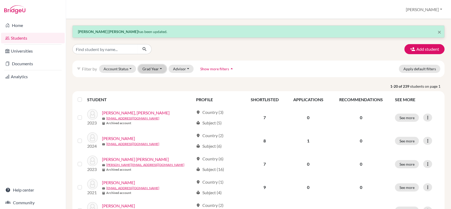
click at [162, 67] on button "Grad Year" at bounding box center [152, 69] width 29 height 8
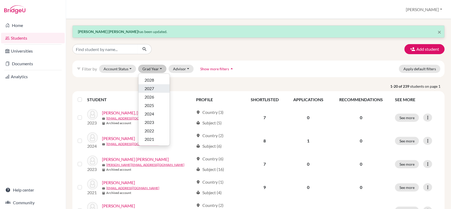
click at [152, 89] on span "2027" at bounding box center [150, 88] width 10 height 6
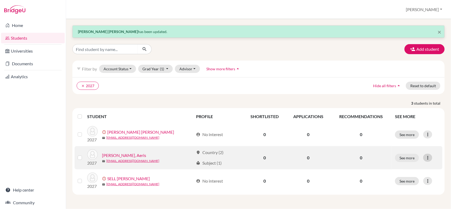
click at [425, 158] on icon at bounding box center [427, 157] width 5 height 5
click at [401, 168] on button "Edit student" at bounding box center [400, 169] width 42 height 8
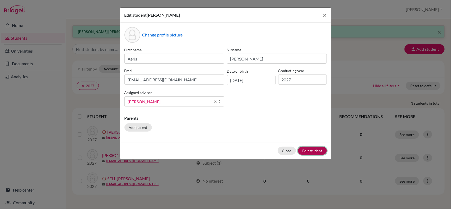
click at [316, 151] on button "Edit student" at bounding box center [312, 151] width 29 height 8
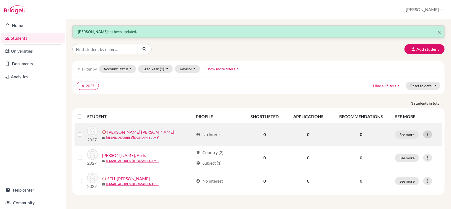
click at [428, 137] on icon at bounding box center [427, 134] width 5 height 5
click at [403, 147] on button "Edit student" at bounding box center [403, 146] width 48 height 8
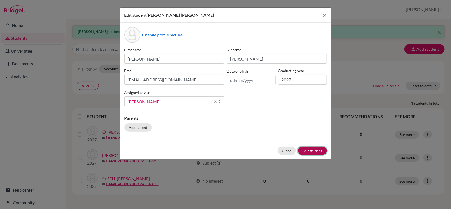
click at [316, 151] on button "Edit student" at bounding box center [312, 151] width 29 height 8
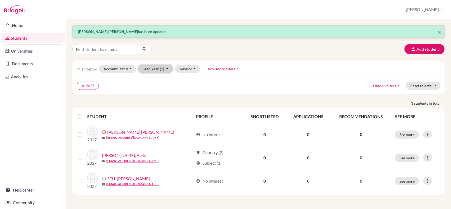
click at [166, 69] on button "Grad Year (1)" at bounding box center [155, 69] width 35 height 8
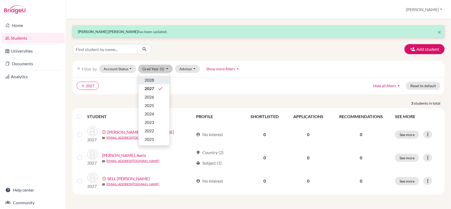
click at [152, 83] on span "2028" at bounding box center [150, 80] width 10 height 6
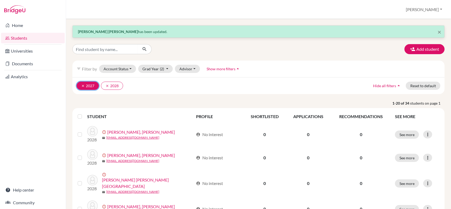
click at [83, 85] on icon "clear" at bounding box center [83, 86] width 4 height 4
click at [165, 69] on button "Grad Year (1)" at bounding box center [155, 69] width 35 height 8
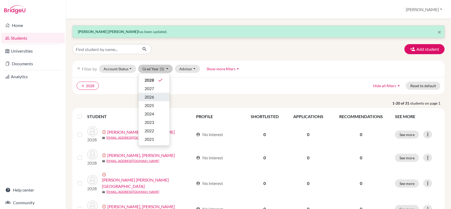
click at [153, 98] on span "2026" at bounding box center [150, 97] width 10 height 6
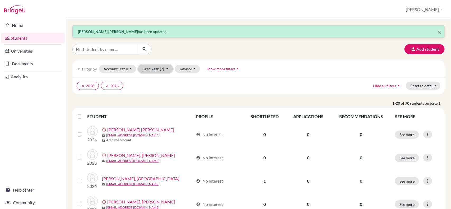
click at [169, 69] on button "Grad Year (2)" at bounding box center [155, 69] width 35 height 8
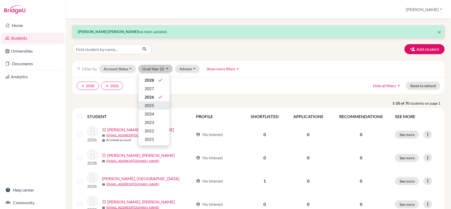
click at [152, 106] on span "2025" at bounding box center [150, 105] width 10 height 6
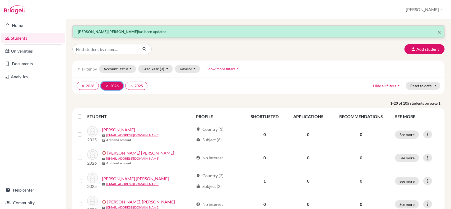
click at [106, 85] on icon "clear" at bounding box center [107, 86] width 4 height 4
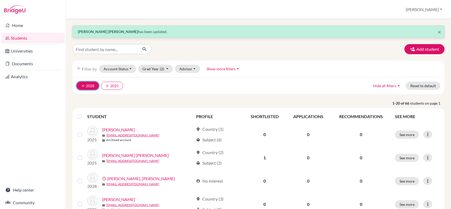
click at [84, 86] on icon "clear" at bounding box center [83, 86] width 4 height 4
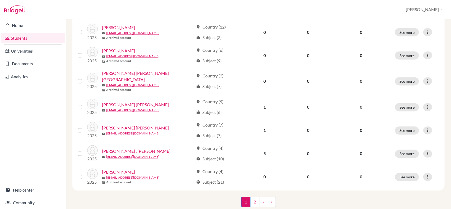
scroll to position [415, 0]
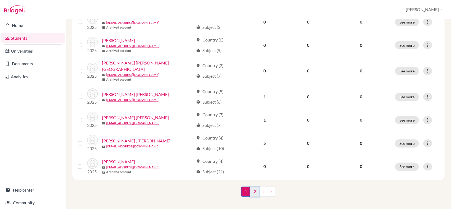
click at [252, 189] on link "2" at bounding box center [254, 192] width 9 height 10
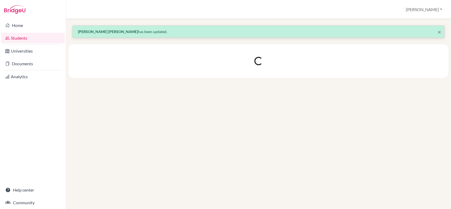
scroll to position [0, 0]
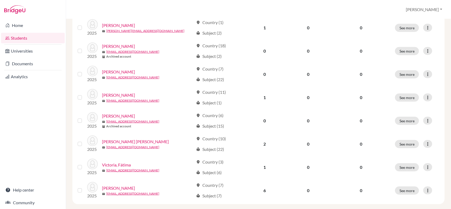
scroll to position [270, 0]
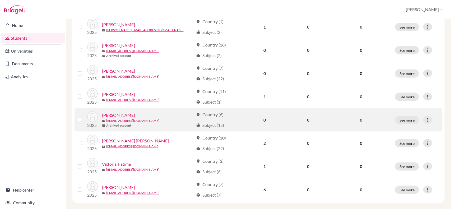
click at [77, 120] on td at bounding box center [80, 119] width 13 height 23
click at [84, 117] on label at bounding box center [84, 117] width 0 height 0
click at [0, 0] on input "checkbox" at bounding box center [0, 0] width 0 height 0
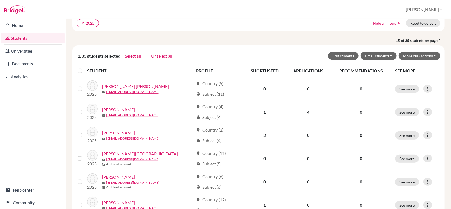
scroll to position [64, 0]
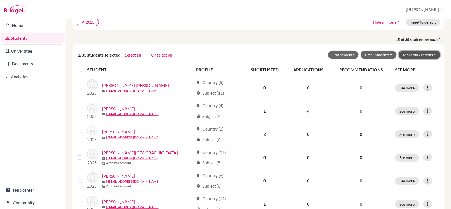
click at [423, 56] on button "More bulk actions" at bounding box center [419, 55] width 42 height 8
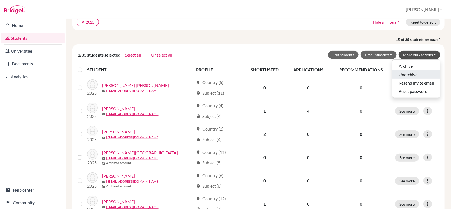
click at [403, 75] on button "Unarchive" at bounding box center [416, 74] width 48 height 8
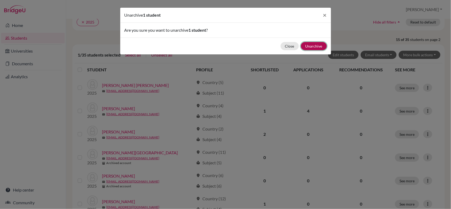
click at [314, 45] on button "Unarchive" at bounding box center [314, 46] width 26 height 8
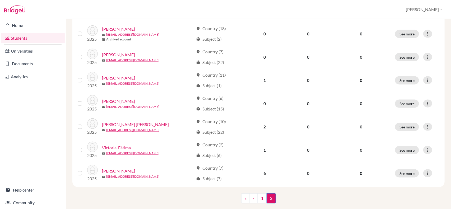
scroll to position [287, 0]
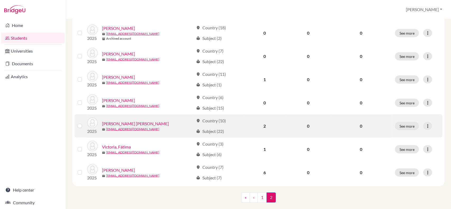
click at [84, 123] on label at bounding box center [84, 123] width 0 height 0
click at [0, 0] on input "checkbox" at bounding box center [0, 0] width 0 height 0
click at [425, 126] on icon at bounding box center [427, 125] width 5 height 5
click at [400, 137] on button "Edit student" at bounding box center [400, 137] width 42 height 8
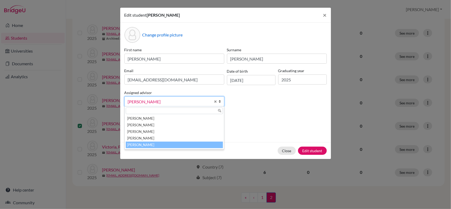
click at [219, 102] on b at bounding box center [221, 102] width 5 height 10
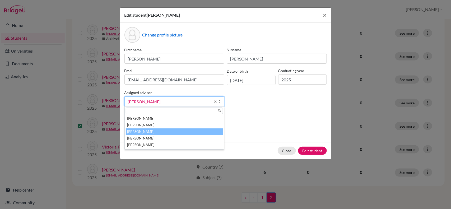
click at [163, 131] on li "[PERSON_NAME]" at bounding box center [174, 131] width 97 height 7
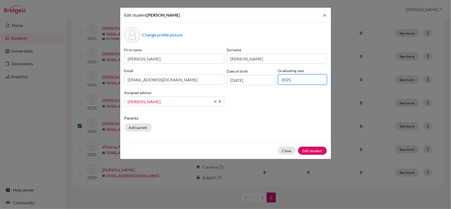
click at [291, 81] on input "2025" at bounding box center [302, 79] width 49 height 10
type input "2026"
click at [307, 149] on button "Edit student" at bounding box center [312, 151] width 29 height 8
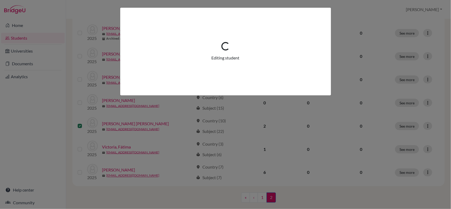
scroll to position [0, 0]
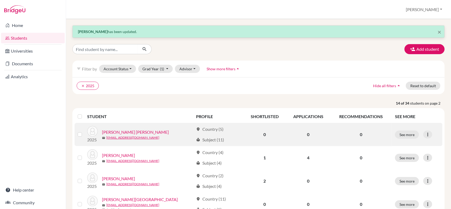
click at [84, 131] on label at bounding box center [84, 131] width 0 height 0
click at [0, 0] on input "checkbox" at bounding box center [0, 0] width 0 height 0
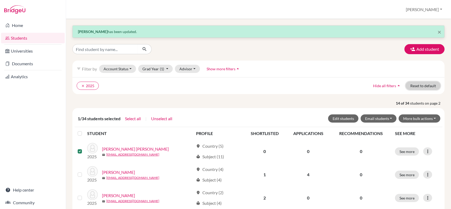
click at [414, 86] on button "Reset to default" at bounding box center [423, 86] width 35 height 8
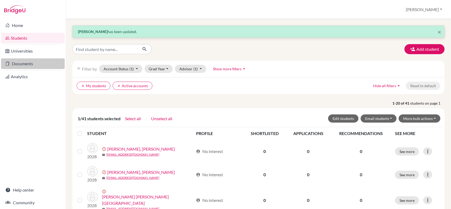
click at [26, 66] on link "Documents" at bounding box center [33, 63] width 64 height 11
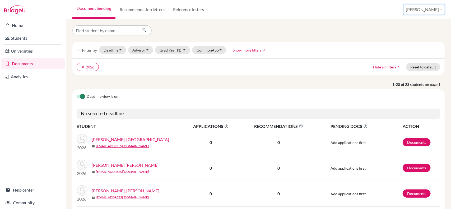
click at [431, 11] on button "[PERSON_NAME]" at bounding box center [423, 9] width 41 height 10
click at [419, 31] on link "School Settings" at bounding box center [405, 30] width 42 height 8
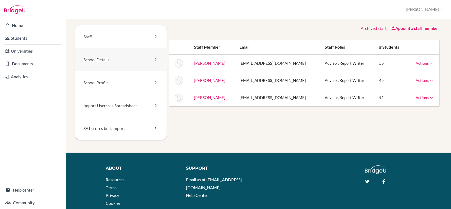
click at [154, 62] on link "School Details" at bounding box center [121, 59] width 92 height 23
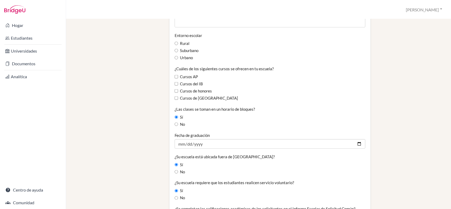
scroll to position [297, 0]
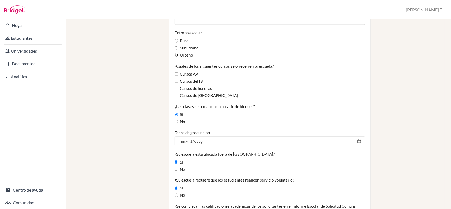
click at [175, 53] on input "Urbano" at bounding box center [176, 54] width 3 height 3
radio input "true"
click at [175, 46] on input "Suburbano" at bounding box center [176, 47] width 3 height 3
radio input "true"
click at [175, 82] on input "Cursos del IB" at bounding box center [176, 80] width 3 height 3
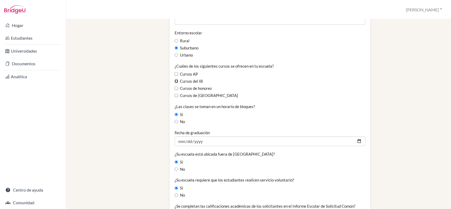
checkbox input "true"
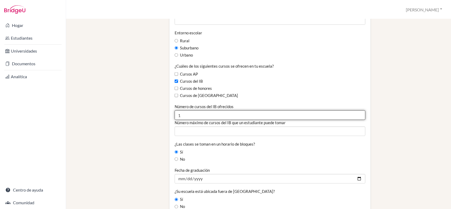
click at [357, 113] on input "1" at bounding box center [270, 115] width 190 height 10
click at [357, 113] on input "2" at bounding box center [270, 115] width 190 height 10
click at [357, 113] on input "8" at bounding box center [270, 115] width 190 height 10
type input "9"
click at [357, 113] on input "9" at bounding box center [270, 115] width 190 height 10
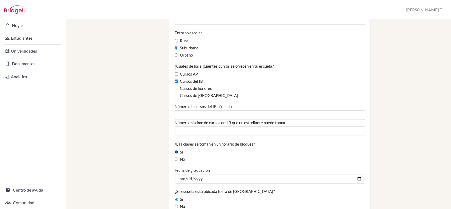
click at [175, 151] on input "Sí" at bounding box center [176, 151] width 3 height 3
radio input "true"
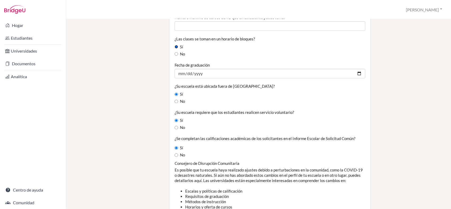
scroll to position [407, 0]
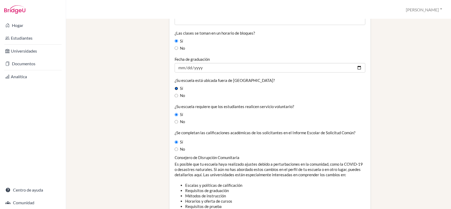
click at [175, 88] on input "Sí" at bounding box center [176, 88] width 3 height 3
radio input "true"
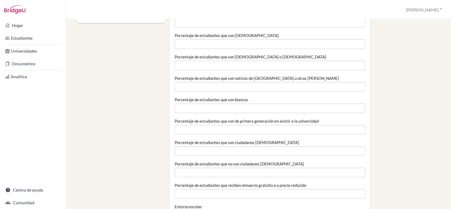
scroll to position [0, 0]
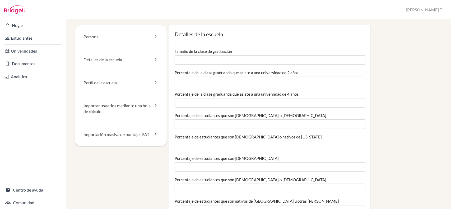
click at [444, 38] on div "Personal Detalles de la escuela Perfil de la escuela Importar usuarios mediante…" at bounding box center [258, 114] width 385 height 190
click at [127, 62] on link "Detalles de la escuela" at bounding box center [121, 59] width 92 height 23
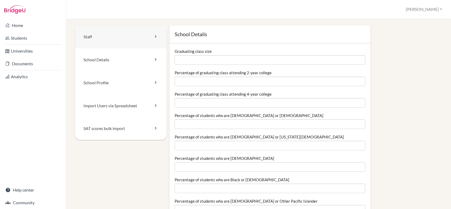
click at [156, 36] on icon at bounding box center [155, 36] width 5 height 5
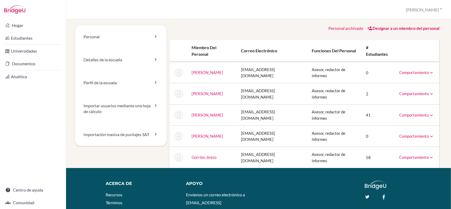
click at [429, 73] on icon at bounding box center [431, 72] width 5 height 5
click at [429, 95] on icon at bounding box center [431, 93] width 5 height 5
click at [436, 116] on div "Personal archivado Designar a un miembro del personal Miembro del personal Corr…" at bounding box center [304, 96] width 275 height 143
click at [429, 116] on icon at bounding box center [431, 114] width 5 height 5
click at [440, 114] on div "Personal Detalles de la escuela Perfil de la escuela Importar usuarios mediante…" at bounding box center [258, 114] width 385 height 190
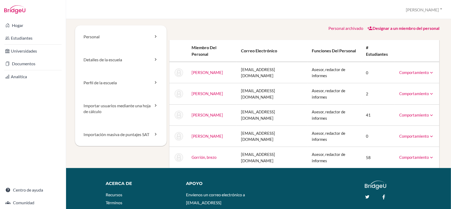
click at [429, 137] on icon at bounding box center [431, 136] width 5 height 5
click at [445, 120] on div "Personal Detalles de la escuela Perfil de la escuela Importar usuarios mediante…" at bounding box center [258, 114] width 385 height 190
click at [429, 116] on icon at bounding box center [431, 114] width 5 height 5
click at [440, 113] on div "Personal Detalles de la escuela Perfil de la escuela Importar usuarios mediante…" at bounding box center [258, 114] width 385 height 190
click at [156, 105] on icon at bounding box center [155, 105] width 5 height 5
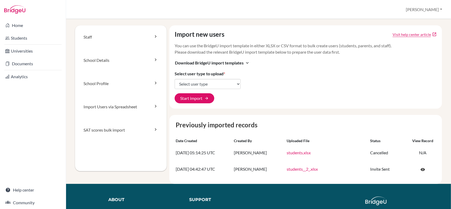
select select "students"
click at [175, 79] on select "Select user type Students Students and parents Parents Advisors Report writers" at bounding box center [208, 84] width 66 height 10
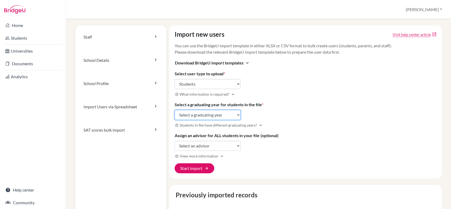
click at [232, 116] on select "Select a graduating year 2024 2025 2026 2027 2028 2029" at bounding box center [208, 115] width 66 height 10
select select "2027"
click at [175, 110] on select "Select a graduating year 2024 2025 2026 2027 2028 2029" at bounding box center [208, 115] width 66 height 10
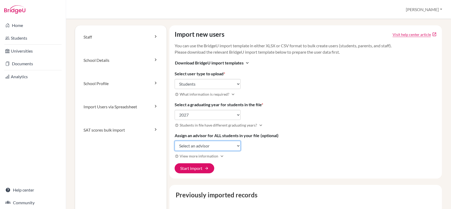
click at [236, 147] on select "Select an advisor Isaac Perez Martha Ramírez Heath Sparrow" at bounding box center [208, 146] width 66 height 10
select select "372940"
click at [175, 141] on select "Select an advisor Isaac Perez Martha Ramírez Heath Sparrow" at bounding box center [208, 146] width 66 height 10
click at [204, 170] on span "arrow_forward" at bounding box center [206, 168] width 4 height 4
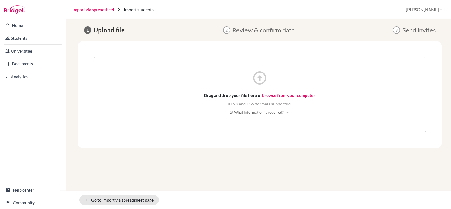
click at [294, 95] on link "browse from your computer" at bounding box center [288, 95] width 53 height 5
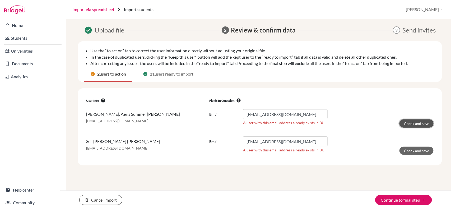
click at [417, 123] on button "Check and save" at bounding box center [416, 123] width 34 height 8
click at [416, 150] on button "Check and save" at bounding box center [416, 151] width 34 height 8
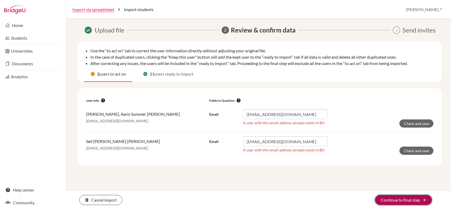
click at [396, 199] on button "Continue to final step arrow_forward" at bounding box center [403, 200] width 57 height 10
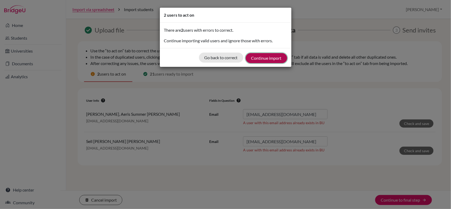
click at [259, 59] on button "Continue import" at bounding box center [266, 58] width 41 height 10
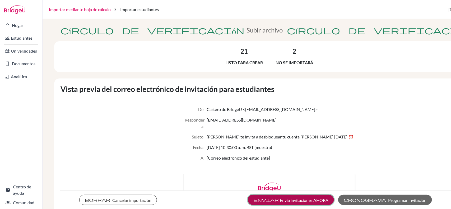
click at [298, 201] on font "Envía invitaciones AHORA" at bounding box center [304, 199] width 49 height 5
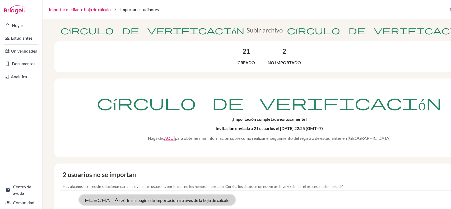
drag, startPoint x: 267, startPoint y: 13, endPoint x: 166, endPoint y: 200, distance: 212.1
click at [166, 200] on font "Ir a la página de importación a través de la hoja de cálculo" at bounding box center [178, 199] width 103 height 5
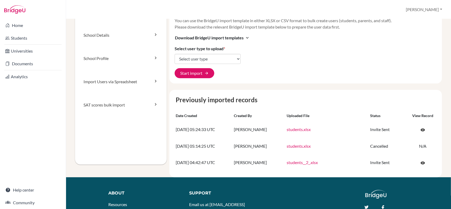
scroll to position [25, 0]
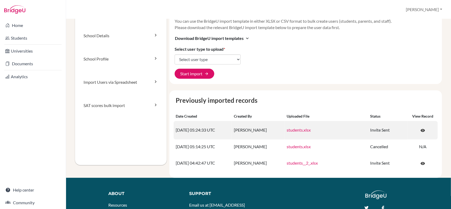
click at [304, 131] on link "students.xlsx" at bounding box center [298, 129] width 24 height 5
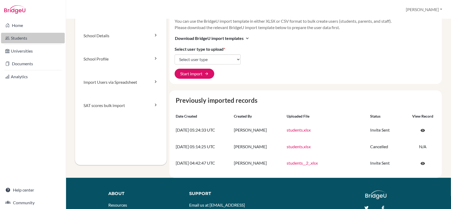
click at [20, 39] on link "Students" at bounding box center [33, 38] width 64 height 11
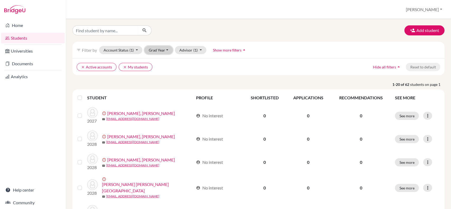
click at [167, 51] on button "Grad Year" at bounding box center [158, 50] width 29 height 8
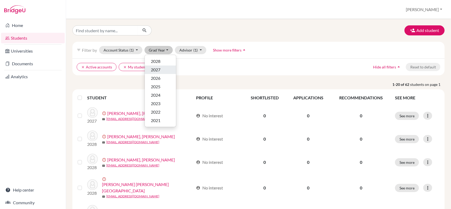
click at [155, 70] on span "2027" at bounding box center [156, 70] width 10 height 6
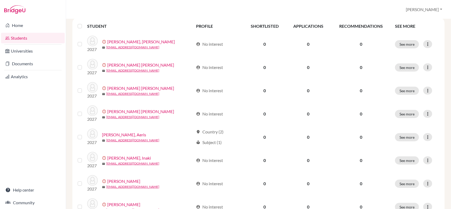
scroll to position [81, 0]
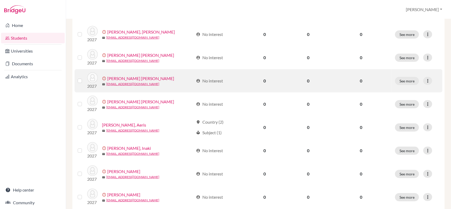
click at [84, 78] on label at bounding box center [84, 78] width 0 height 0
click at [0, 0] on input "checkbox" at bounding box center [0, 0] width 0 height 0
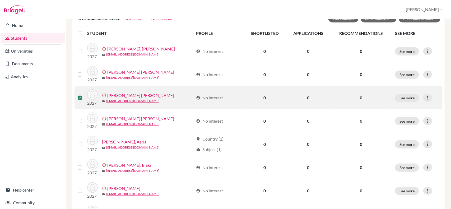
scroll to position [98, 0]
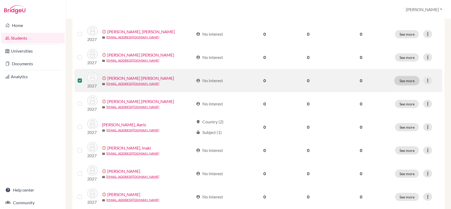
click at [406, 81] on button "See more" at bounding box center [407, 81] width 24 height 8
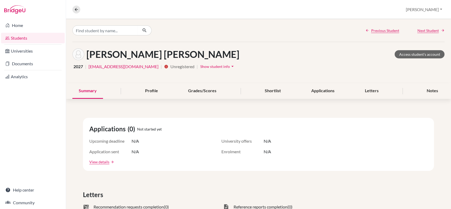
click at [230, 67] on icon "arrow_drop_down" at bounding box center [232, 66] width 5 height 5
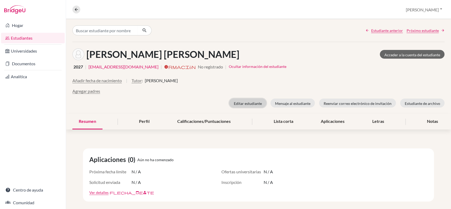
click at [250, 102] on font "Editar estudiante" at bounding box center [248, 103] width 28 height 4
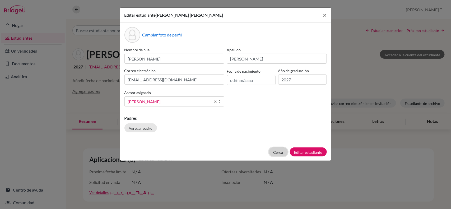
click at [276, 152] on font "Cerca" at bounding box center [278, 152] width 10 height 4
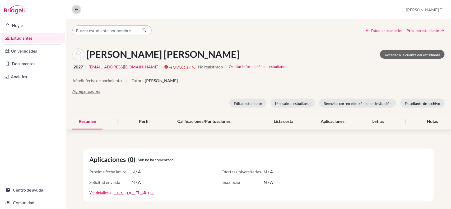
click at [77, 10] on icon at bounding box center [76, 9] width 5 height 5
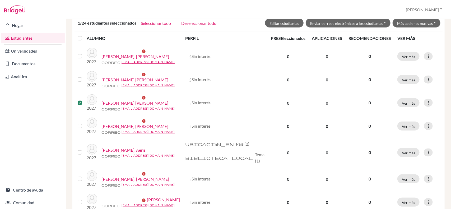
scroll to position [89, 0]
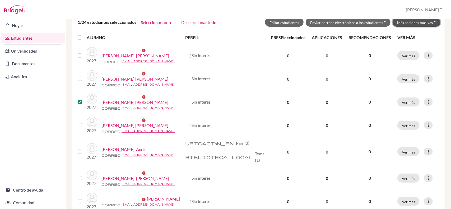
click at [416, 20] on font "Más acciones masivas" at bounding box center [415, 22] width 36 height 4
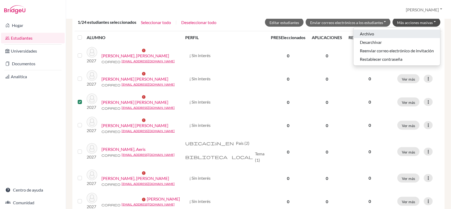
click at [363, 34] on font "Archivo" at bounding box center [367, 33] width 14 height 5
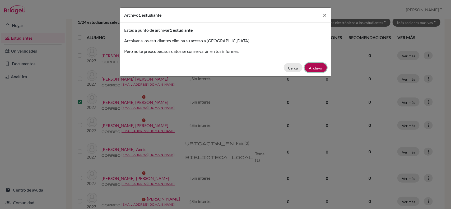
click at [316, 69] on font "Archivo" at bounding box center [315, 68] width 13 height 4
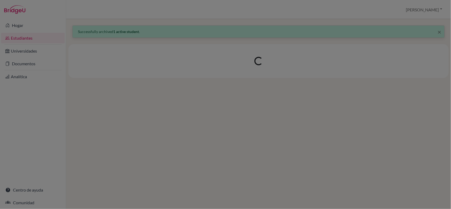
scroll to position [0, 0]
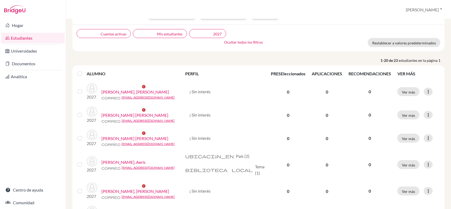
scroll to position [10, 0]
